Goal: Information Seeking & Learning: Check status

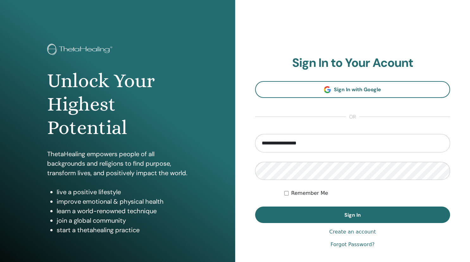
type input "**********"
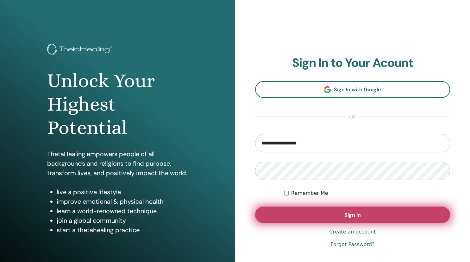
click at [378, 212] on button "Sign In" at bounding box center [352, 215] width 195 height 16
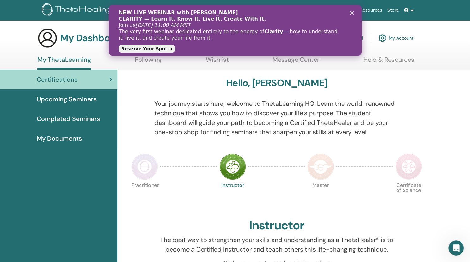
click at [103, 79] on div "Certifications" at bounding box center [58, 80] width 107 height 10
click at [110, 81] on icon at bounding box center [110, 79] width 3 height 6
click at [180, 78] on div "Hello, Claudia" at bounding box center [277, 84] width 296 height 14
click at [397, 78] on div "Hello, Claudia" at bounding box center [277, 84] width 296 height 14
click at [352, 12] on icon "Schließen" at bounding box center [352, 13] width 4 height 4
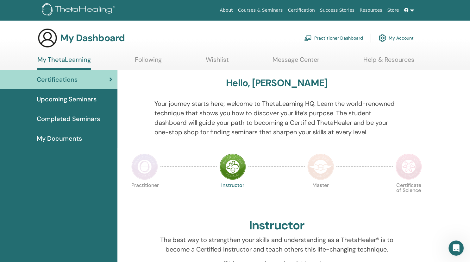
click at [67, 139] on span "My Documents" at bounding box center [59, 139] width 45 height 10
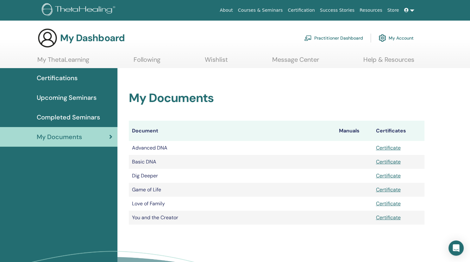
click at [69, 77] on span "Certifications" at bounding box center [57, 78] width 41 height 10
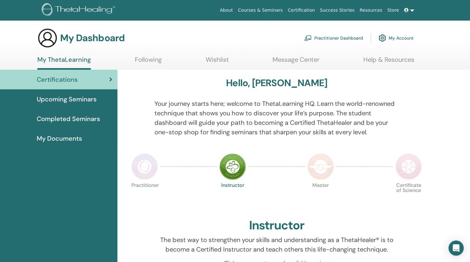
click at [75, 99] on span "Upcoming Seminars" at bounding box center [67, 99] width 60 height 10
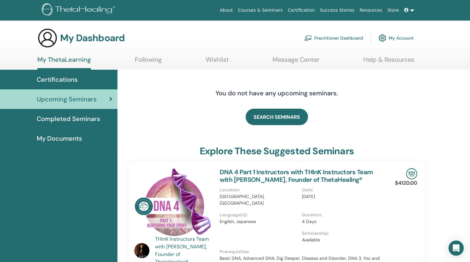
click at [98, 118] on span "Completed Seminars" at bounding box center [68, 119] width 63 height 10
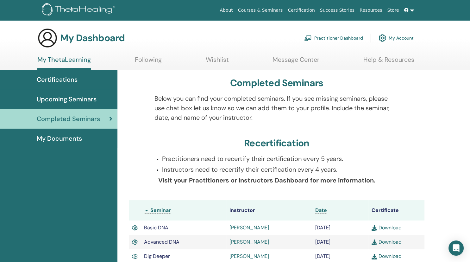
click at [80, 140] on span "My Documents" at bounding box center [59, 139] width 45 height 10
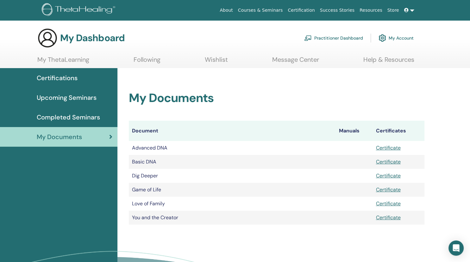
click at [80, 116] on span "Completed Seminars" at bounding box center [68, 117] width 63 height 10
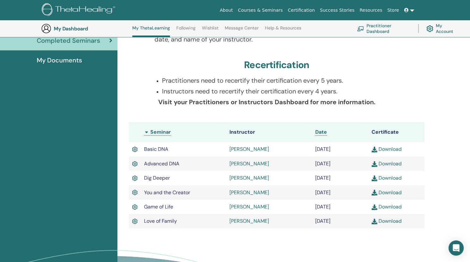
scroll to position [117, 0]
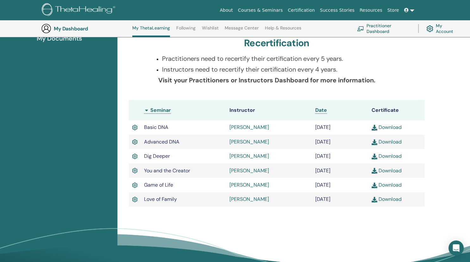
click at [375, 201] on img at bounding box center [375, 200] width 6 height 6
